Goal: Task Accomplishment & Management: Use online tool/utility

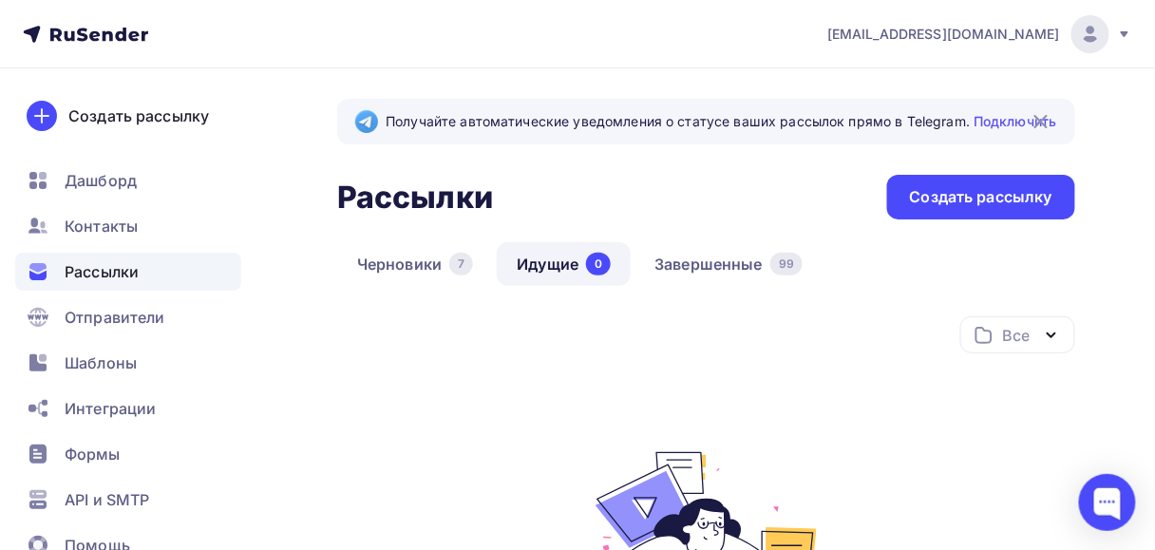
click at [107, 268] on span "Рассылки" at bounding box center [102, 271] width 74 height 23
click at [98, 366] on span "Шаблоны" at bounding box center [101, 362] width 72 height 23
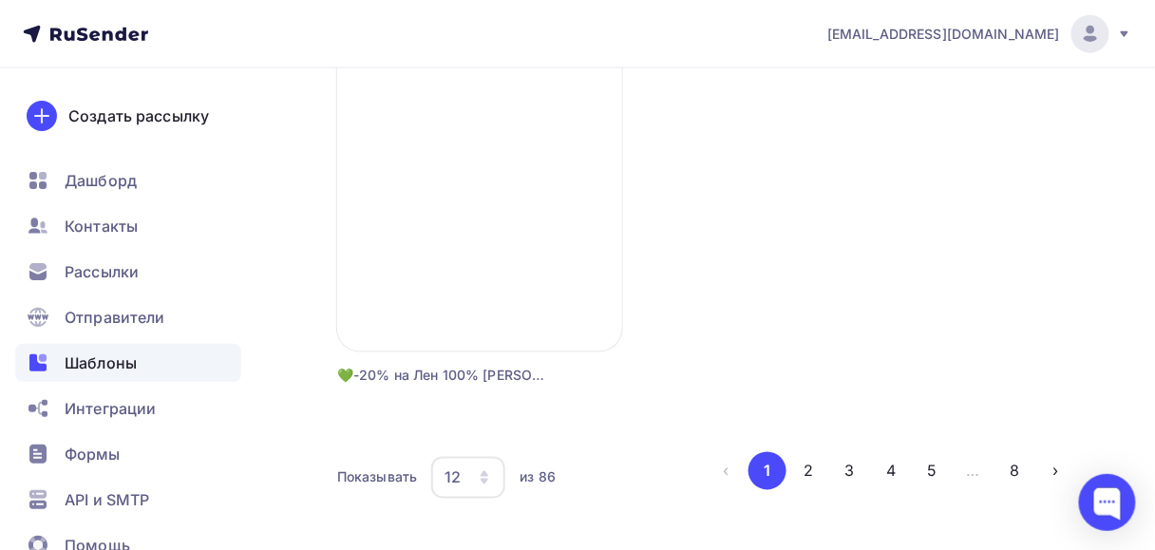
scroll to position [2431, 0]
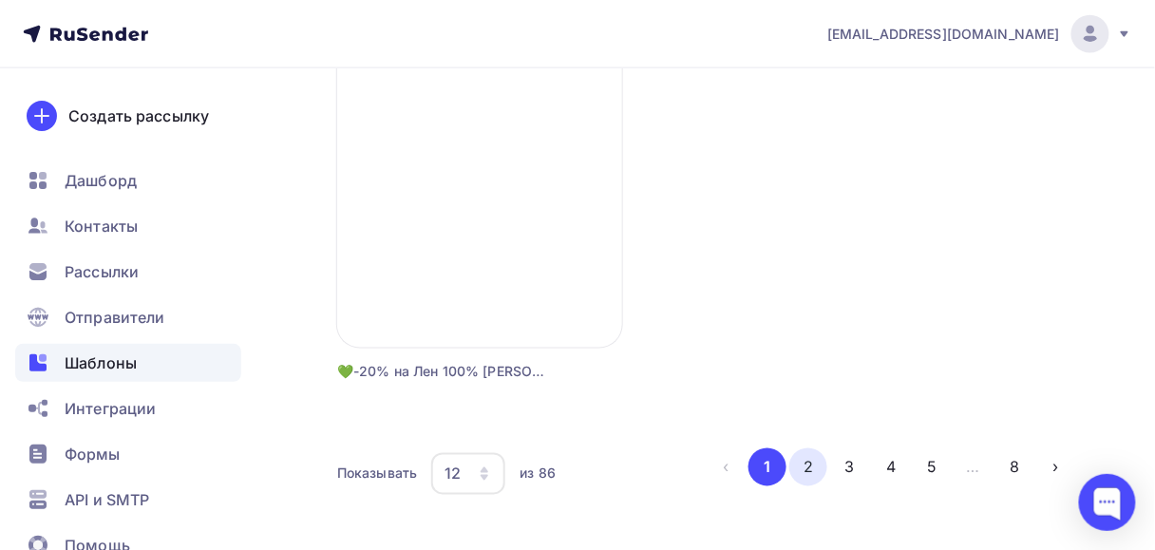
click at [812, 469] on button "2" at bounding box center [808, 467] width 38 height 38
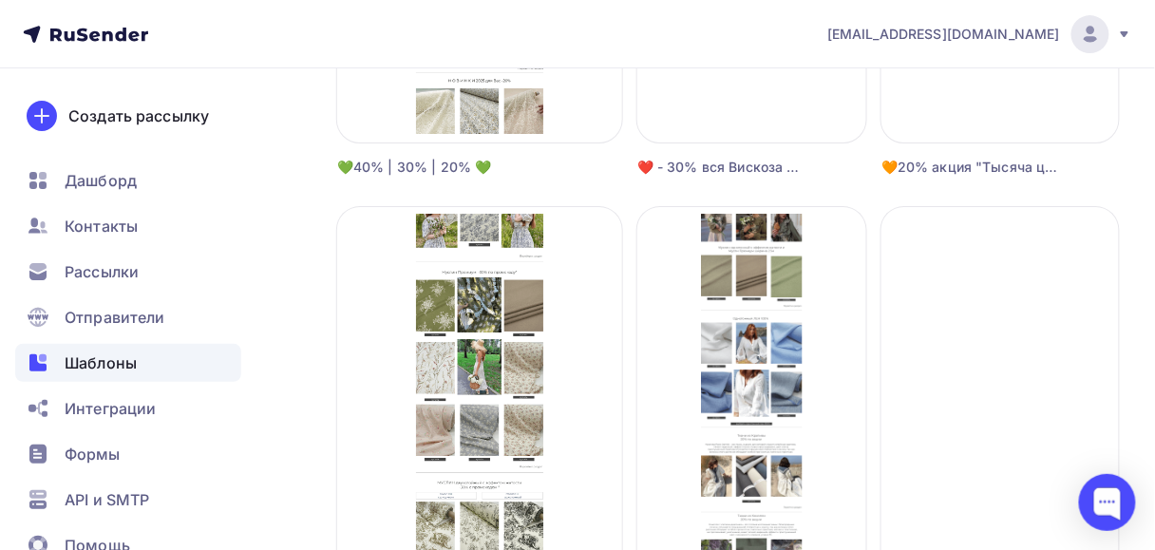
scroll to position [1595, 0]
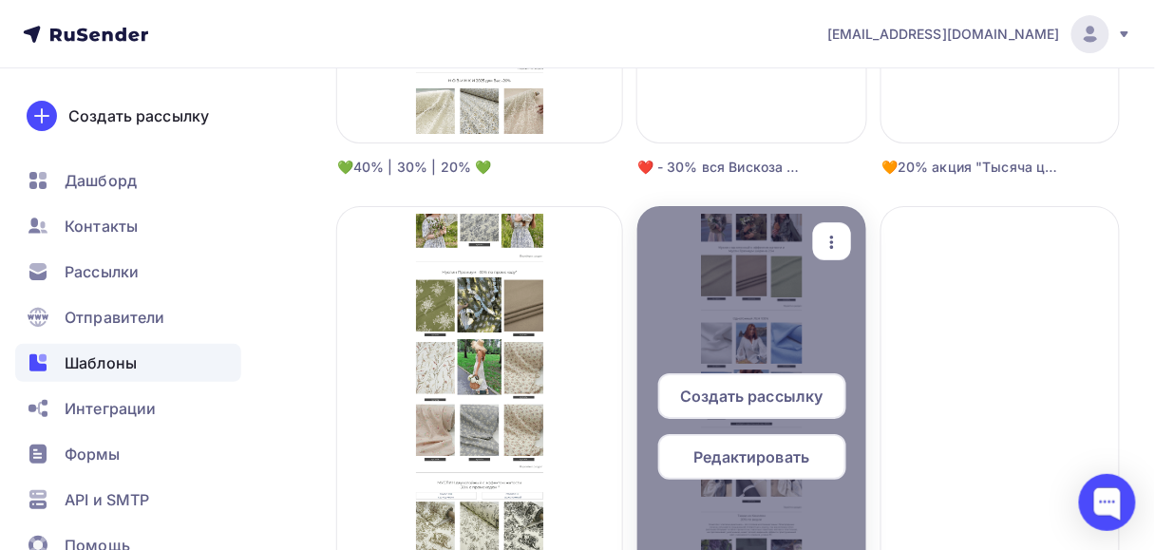
click at [784, 455] on span "Редактировать" at bounding box center [752, 456] width 116 height 23
click at [780, 454] on span "Редактировать" at bounding box center [752, 456] width 116 height 23
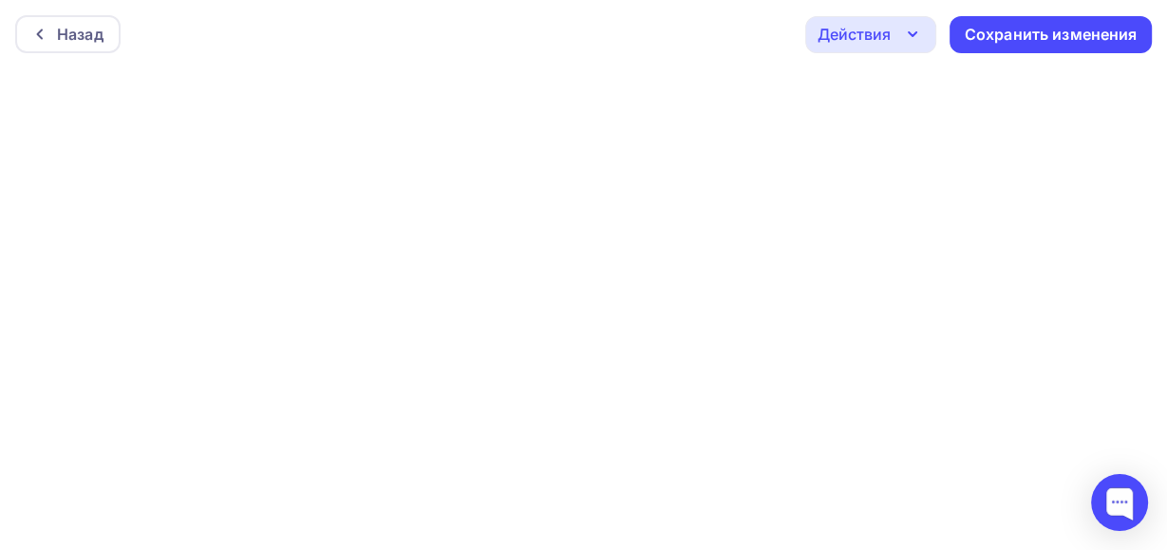
click at [865, 33] on div "Действия" at bounding box center [854, 34] width 73 height 23
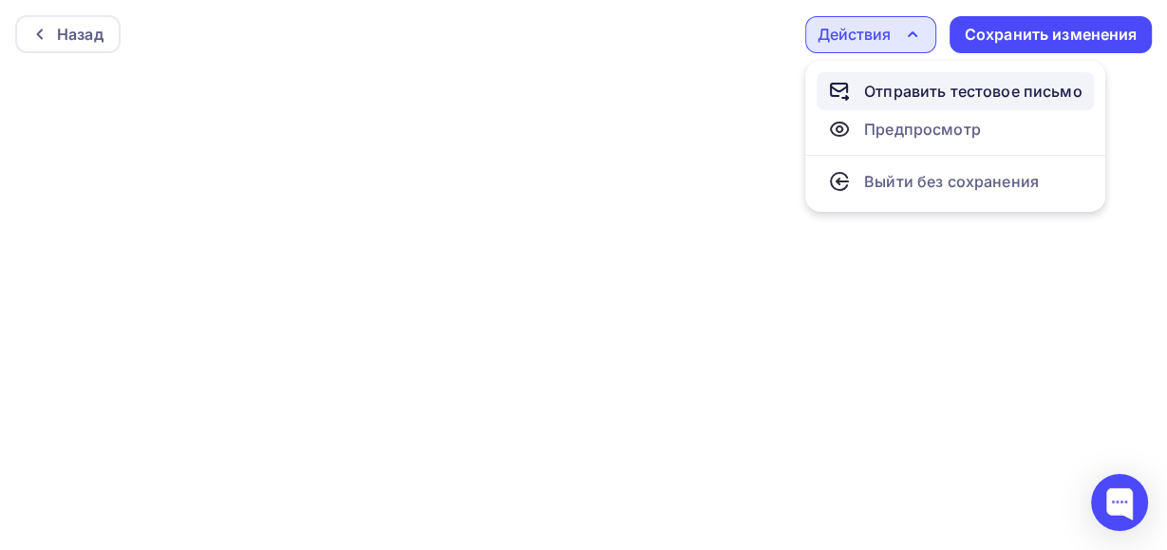
click at [893, 94] on div "Отправить тестовое письмо" at bounding box center [973, 91] width 218 height 23
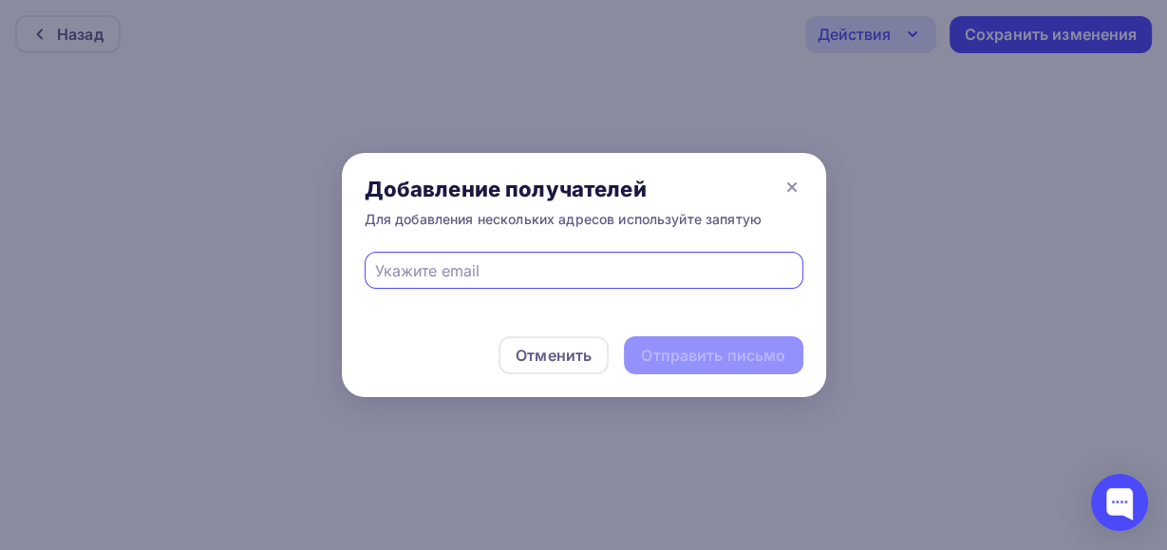
type input "[EMAIL_ADDRESS][DOMAIN_NAME]"
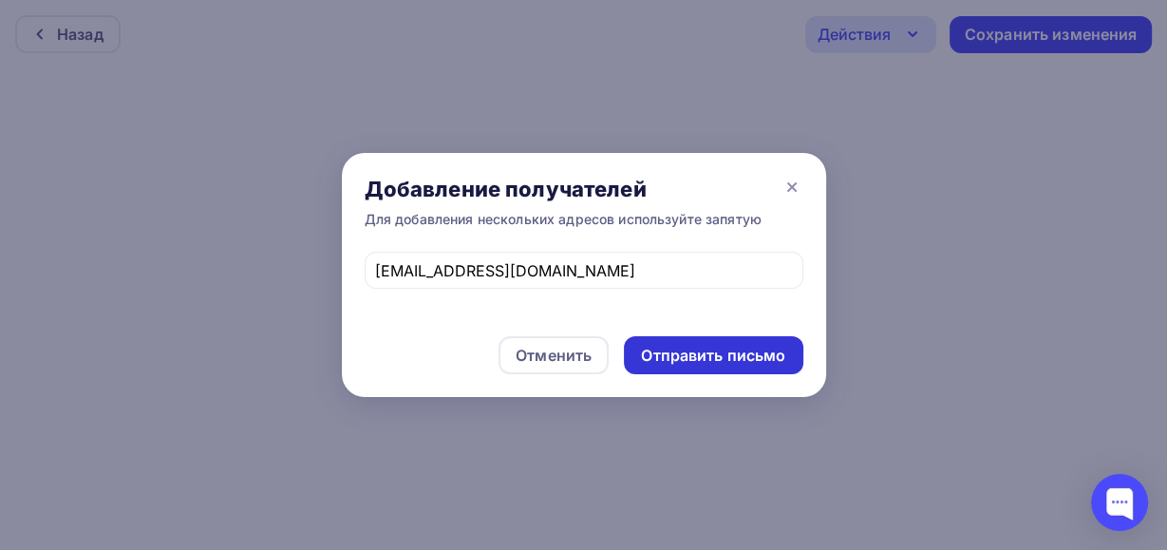
click at [699, 356] on div "Отправить письмо" at bounding box center [713, 356] width 144 height 22
